Goal: Find specific page/section: Find specific page/section

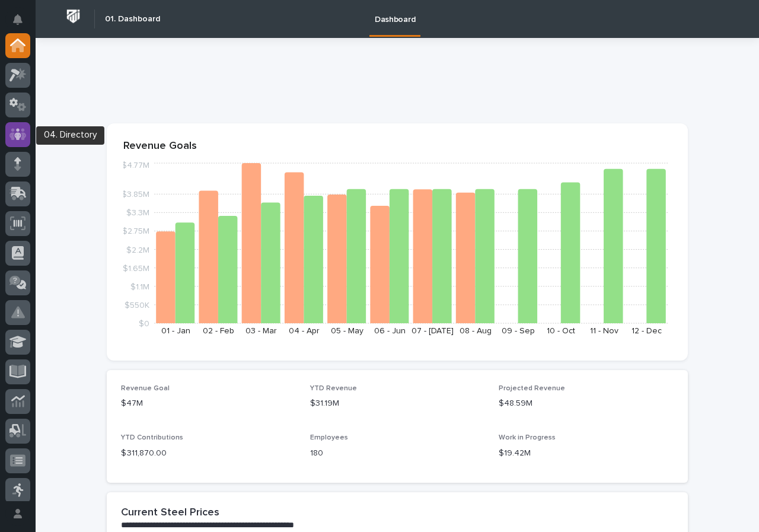
click at [16, 133] on icon at bounding box center [17, 134] width 7 height 12
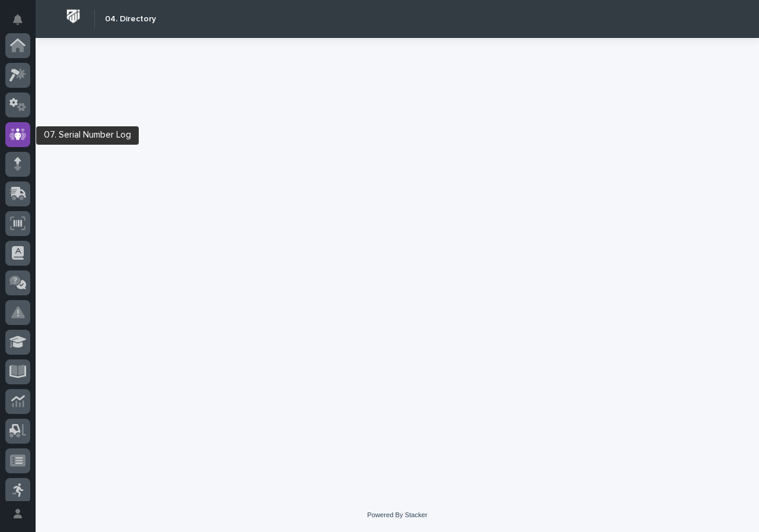
scroll to position [89, 0]
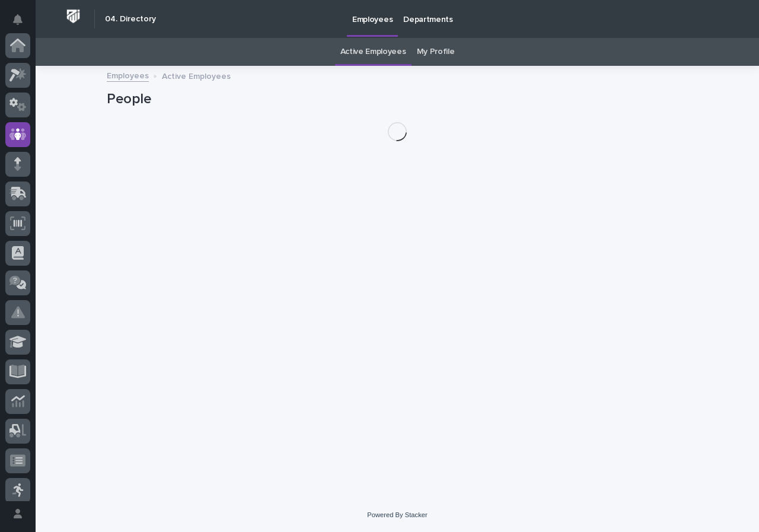
scroll to position [89, 0]
click at [436, 50] on link "My Profile" at bounding box center [436, 52] width 38 height 28
